Goal: Information Seeking & Learning: Find specific fact

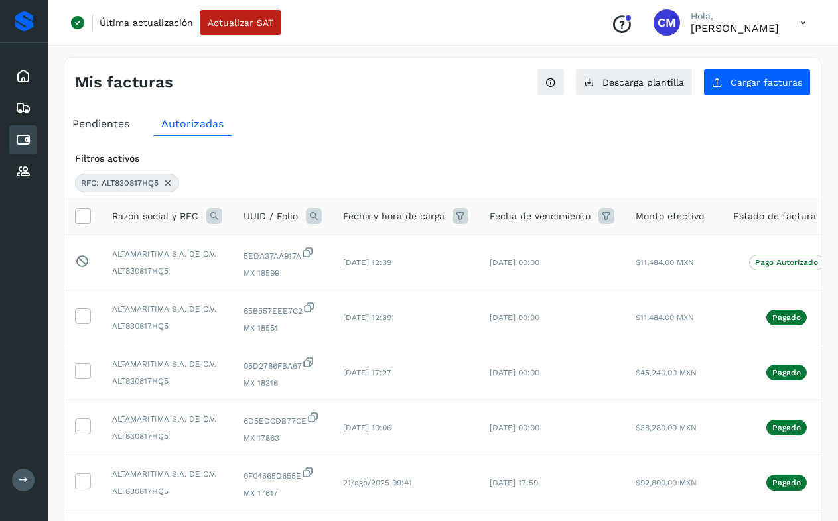
scroll to position [244, 0]
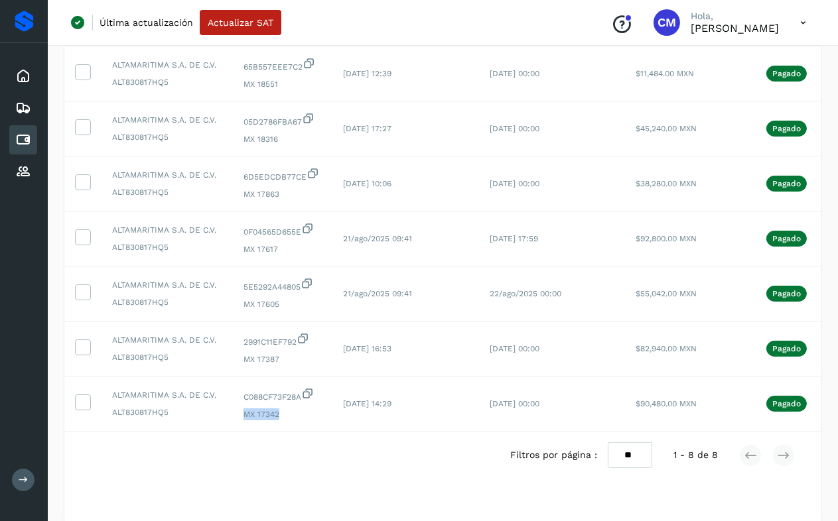
drag, startPoint x: 0, startPoint y: 0, endPoint x: 427, endPoint y: 13, distance: 427.4
click at [395, 17] on div "Última actualización Actualizar SAT Conoce nuestros beneficios [PERSON_NAME]" at bounding box center [443, 23] width 790 height 46
drag, startPoint x: 241, startPoint y: 412, endPoint x: 251, endPoint y: 413, distance: 10.0
click at [251, 413] on td "C088CF73F28A MX 17342" at bounding box center [283, 404] width 100 height 55
drag, startPoint x: 252, startPoint y: 411, endPoint x: 281, endPoint y: 363, distance: 56.0
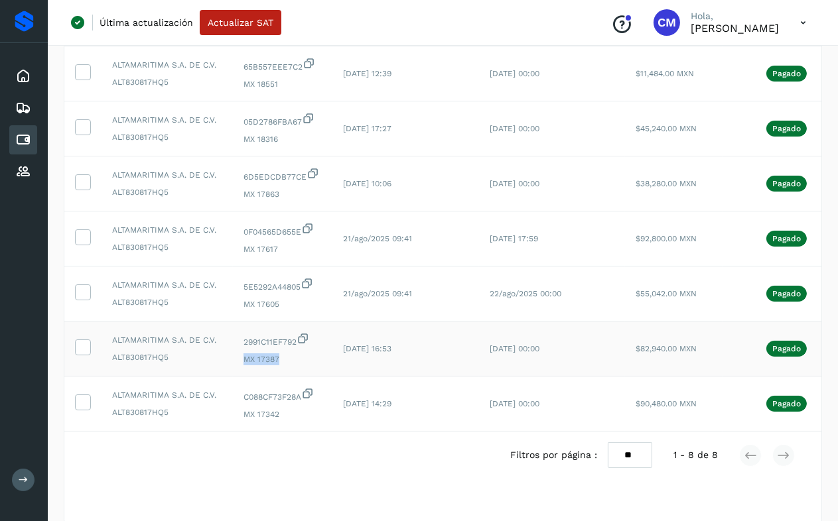
click at [281, 363] on td "2991C11EF792 MX 17387" at bounding box center [283, 349] width 100 height 55
copy span "MX 17387"
click at [255, 359] on span "MX 17387" at bounding box center [282, 360] width 78 height 12
drag, startPoint x: 243, startPoint y: 306, endPoint x: 279, endPoint y: 307, distance: 36.5
click at [279, 307] on span "MX 17605" at bounding box center [282, 305] width 78 height 12
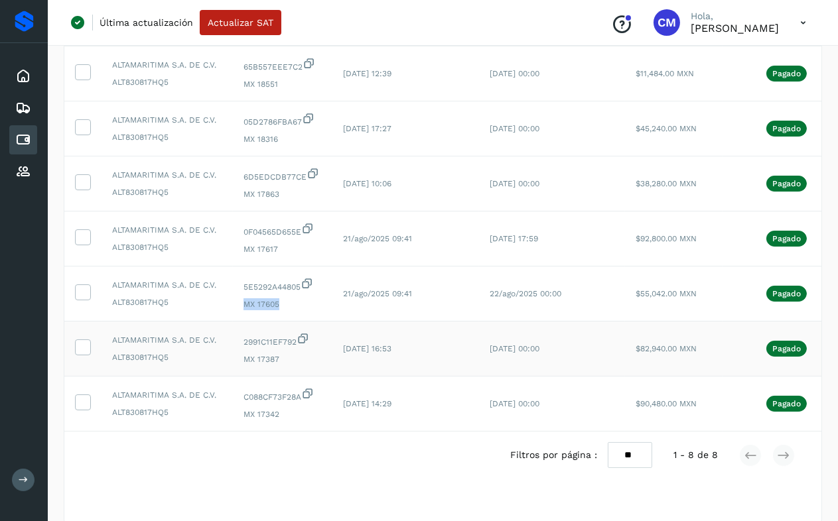
copy span "MX 17605"
drag, startPoint x: 271, startPoint y: 310, endPoint x: 253, endPoint y: 308, distance: 17.3
click at [271, 310] on span "MX 17605" at bounding box center [282, 305] width 78 height 12
drag, startPoint x: 241, startPoint y: 304, endPoint x: 277, endPoint y: 307, distance: 35.9
click at [277, 307] on td "5E5292A44805 MX 17605" at bounding box center [283, 294] width 100 height 55
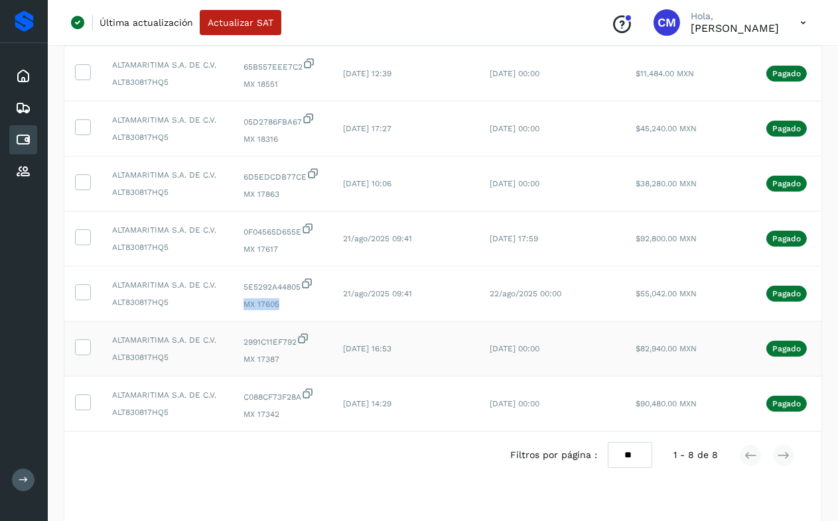
copy span "MX 17605"
click at [243, 306] on span "MX 17605" at bounding box center [282, 305] width 78 height 12
drag, startPoint x: 239, startPoint y: 305, endPoint x: 276, endPoint y: 306, distance: 36.5
click at [276, 306] on td "5E5292A44805 MX 17605" at bounding box center [283, 294] width 100 height 55
click at [257, 316] on td "5E5292A44805 MX 17605" at bounding box center [283, 294] width 100 height 55
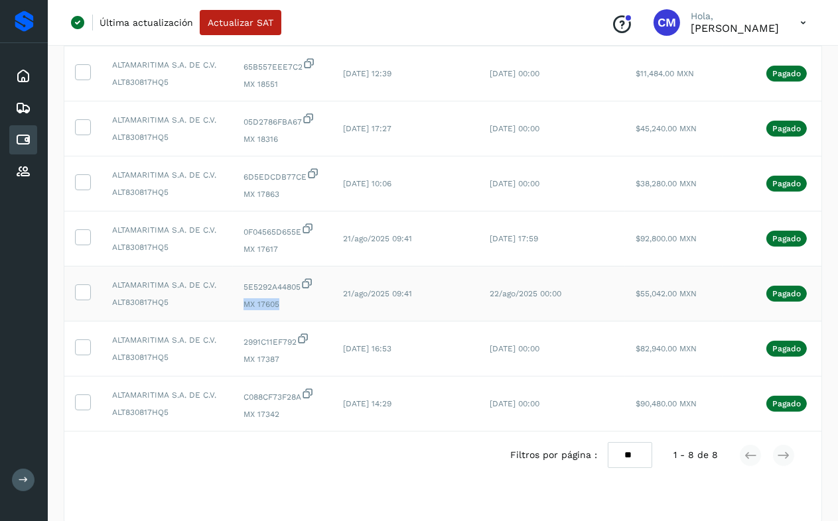
drag, startPoint x: 241, startPoint y: 305, endPoint x: 276, endPoint y: 306, distance: 34.5
click at [276, 306] on td "5E5292A44805 MX 17605" at bounding box center [283, 294] width 100 height 55
copy span "MX 17605"
drag, startPoint x: 246, startPoint y: 247, endPoint x: 283, endPoint y: 249, distance: 36.5
click at [283, 249] on span "MX 17617" at bounding box center [282, 249] width 78 height 12
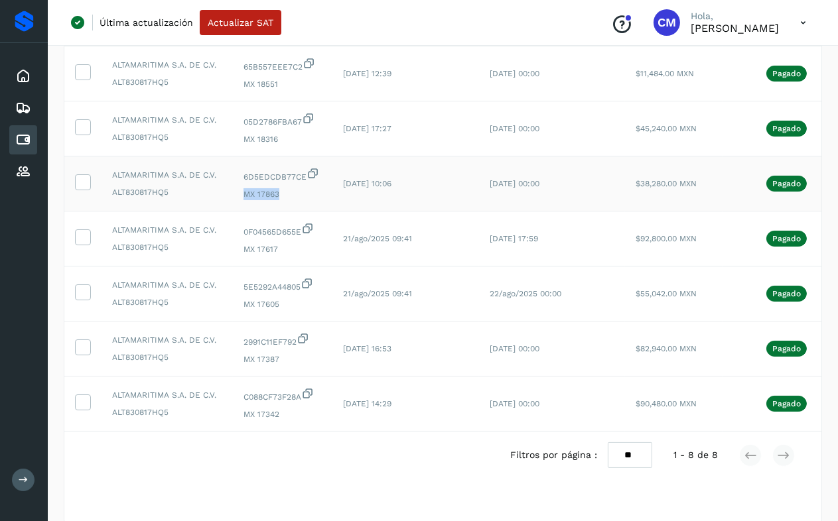
drag, startPoint x: 238, startPoint y: 193, endPoint x: 281, endPoint y: 196, distance: 43.2
click at [281, 196] on td "6D5EDCDB77CE MX 17863" at bounding box center [283, 184] width 100 height 55
copy span "MX 17863"
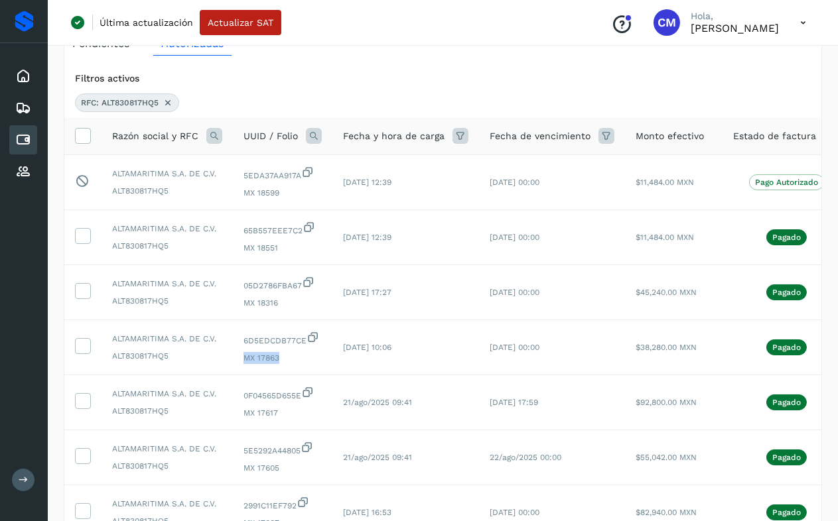
scroll to position [79, 0]
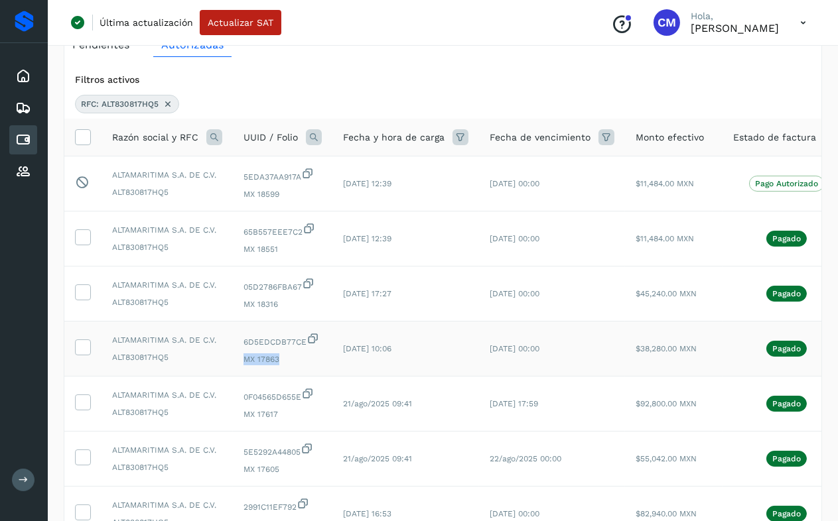
drag, startPoint x: 268, startPoint y: 352, endPoint x: 290, endPoint y: 356, distance: 22.2
click at [268, 352] on div "6D5EDCDB77CE MX 17863" at bounding box center [282, 348] width 78 height 33
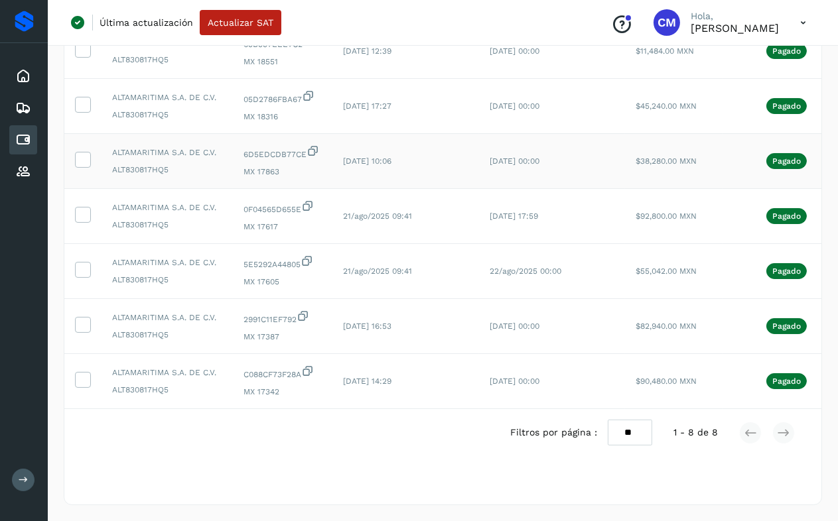
scroll to position [278, 0]
drag, startPoint x: 255, startPoint y: 160, endPoint x: 271, endPoint y: 160, distance: 16.6
click at [271, 166] on span "MX 17863" at bounding box center [282, 172] width 78 height 12
drag, startPoint x: 241, startPoint y: 104, endPoint x: 287, endPoint y: 107, distance: 45.8
click at [287, 107] on td "05D2786FBA67 MX 18316" at bounding box center [283, 106] width 100 height 55
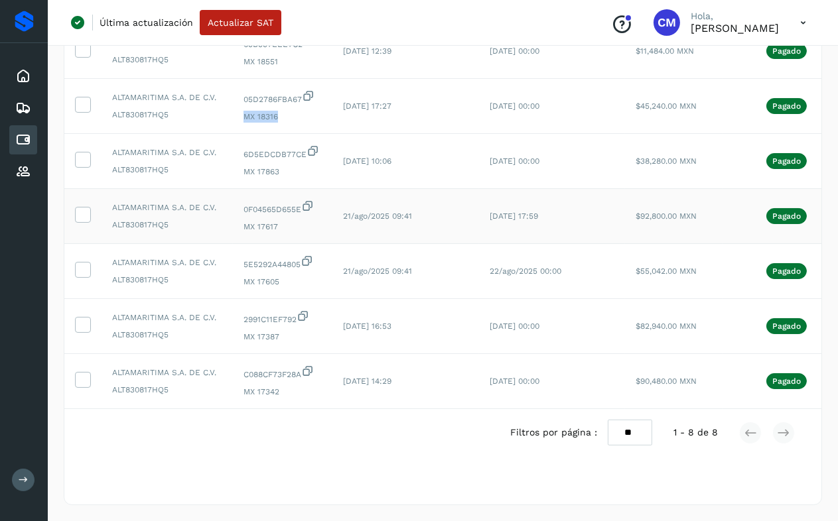
copy span "MX 18316"
click at [248, 111] on span "MX 18316" at bounding box center [282, 117] width 78 height 12
drag, startPoint x: 243, startPoint y: 103, endPoint x: 278, endPoint y: 105, distance: 35.2
click at [278, 111] on span "MX 18316" at bounding box center [282, 117] width 78 height 12
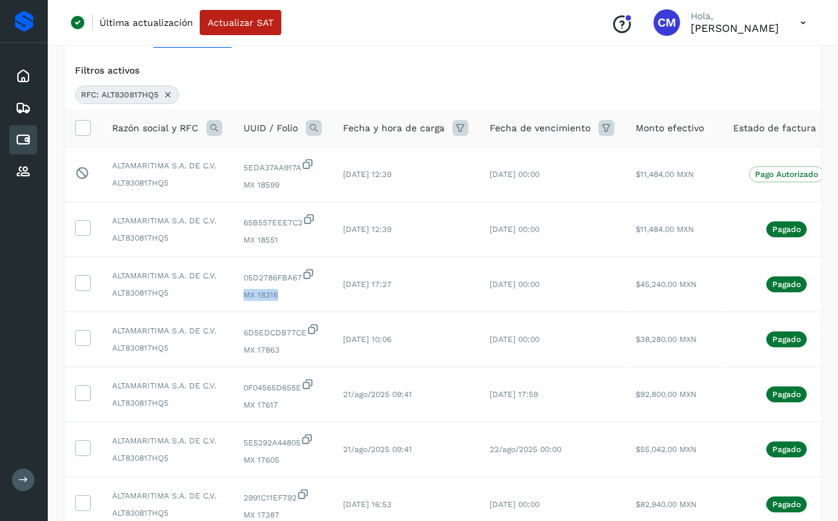
scroll to position [85, 0]
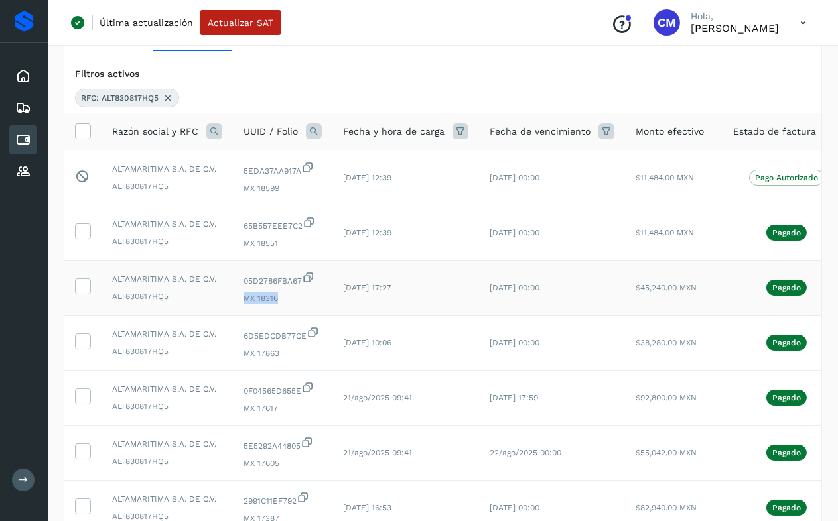
click at [297, 305] on td "05D2786FBA67 MX 18316" at bounding box center [283, 288] width 100 height 55
drag, startPoint x: 243, startPoint y: 243, endPoint x: 290, endPoint y: 249, distance: 47.6
click at [290, 249] on td "65B557EEE7C2 MX 18551" at bounding box center [283, 233] width 100 height 55
copy span "MX 18551"
click at [247, 188] on span "MX 18599" at bounding box center [282, 188] width 78 height 12
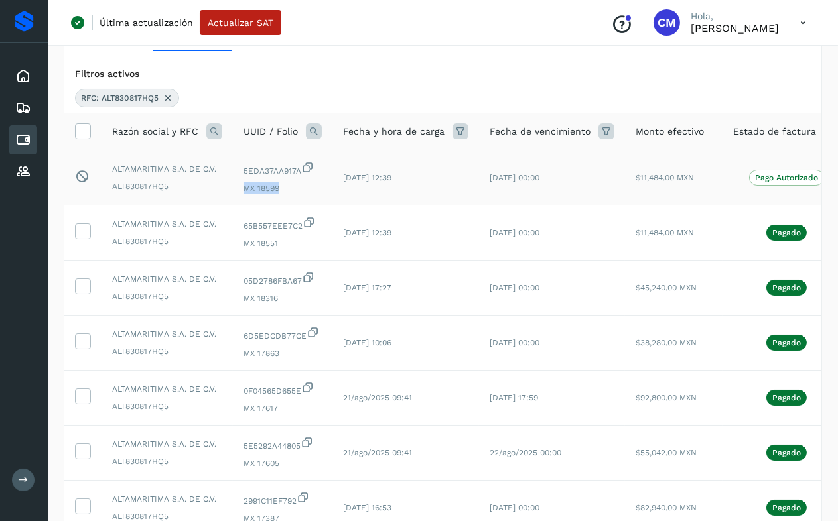
drag, startPoint x: 237, startPoint y: 188, endPoint x: 282, endPoint y: 190, distance: 44.5
click at [282, 190] on td "5EDA37AA917A MX 18599" at bounding box center [283, 178] width 100 height 55
drag, startPoint x: 282, startPoint y: 190, endPoint x: 276, endPoint y: 243, distance: 53.4
click at [276, 243] on td "65B557EEE7C2 MX 18551" at bounding box center [283, 233] width 100 height 55
